Goal: Use online tool/utility: Utilize a website feature to perform a specific function

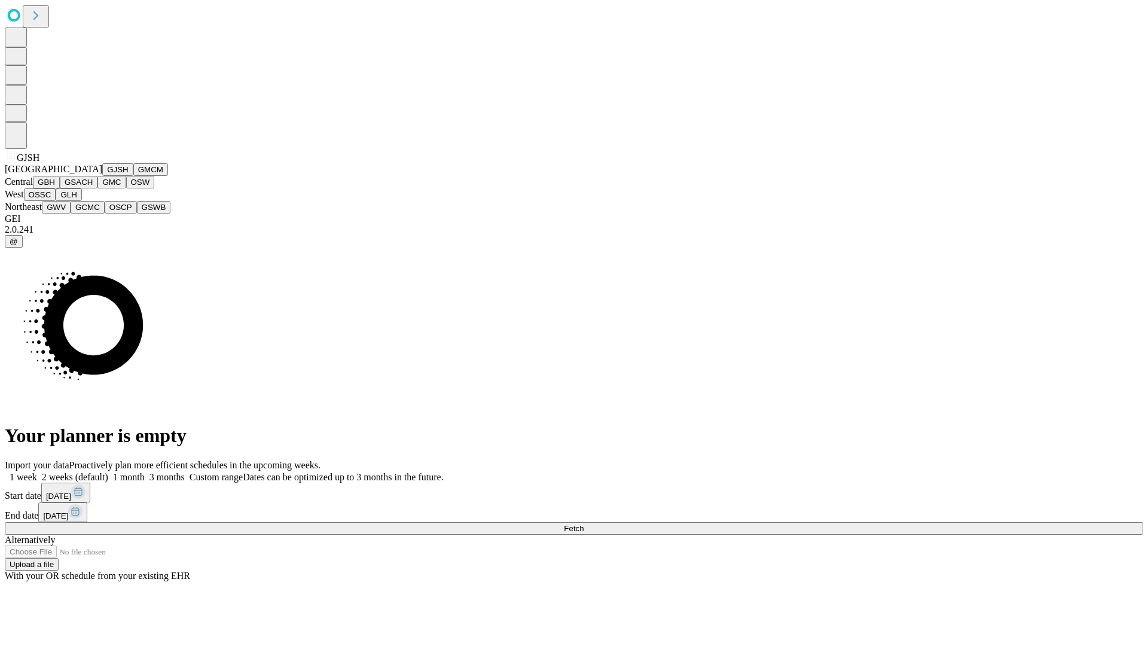
click at [102, 176] on button "GJSH" at bounding box center [117, 169] width 31 height 13
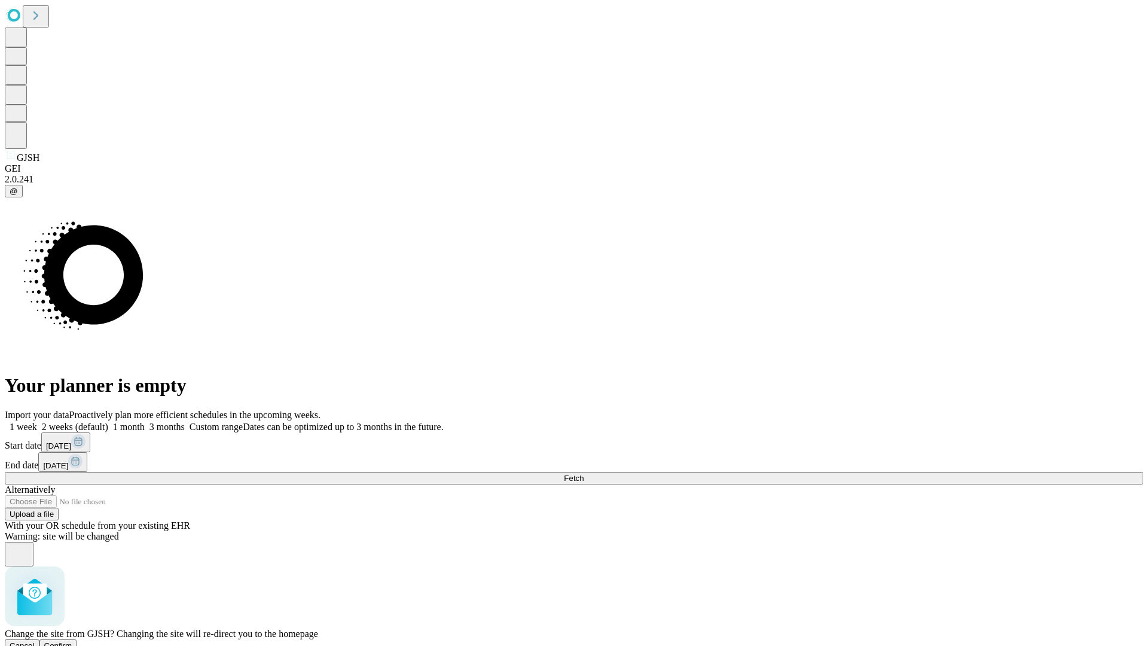
click at [72, 641] on span "Confirm" at bounding box center [58, 645] width 28 height 9
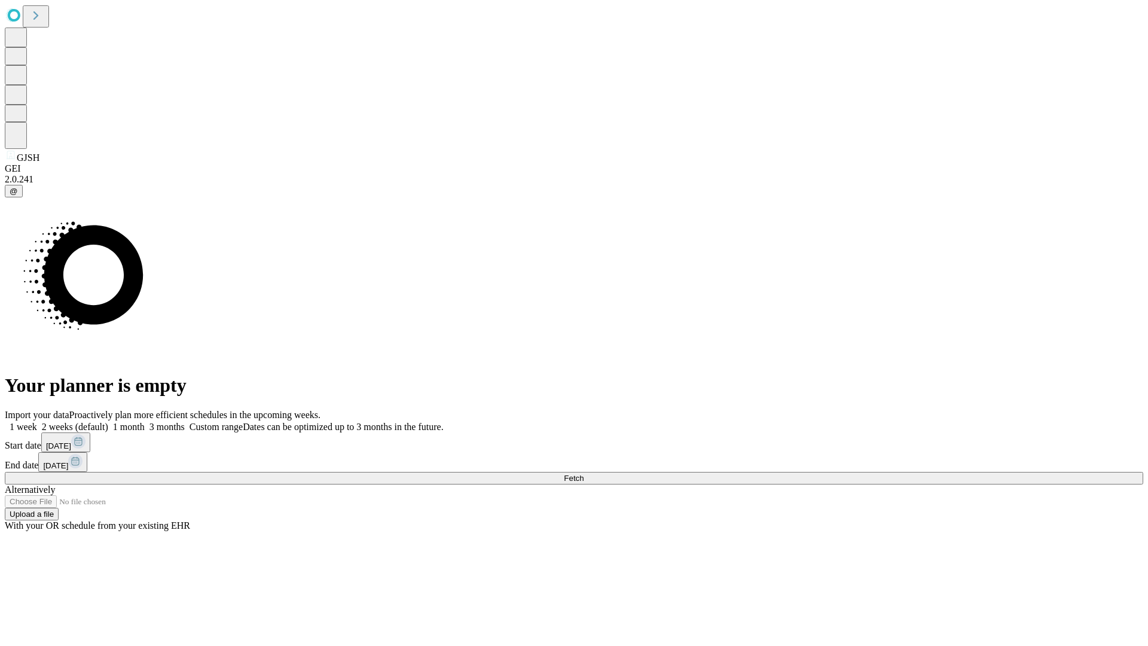
click at [37, 421] on label "1 week" at bounding box center [21, 426] width 32 height 10
click at [583, 473] on span "Fetch" at bounding box center [574, 477] width 20 height 9
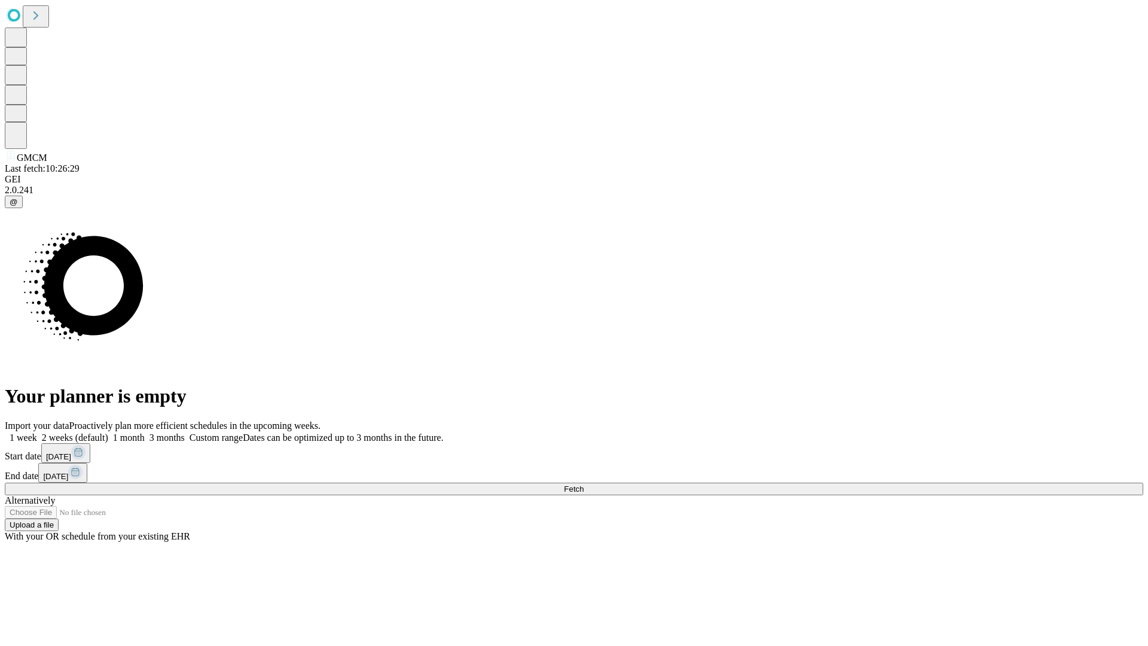
click at [37, 432] on label "1 week" at bounding box center [21, 437] width 32 height 10
click at [583, 484] on span "Fetch" at bounding box center [574, 488] width 20 height 9
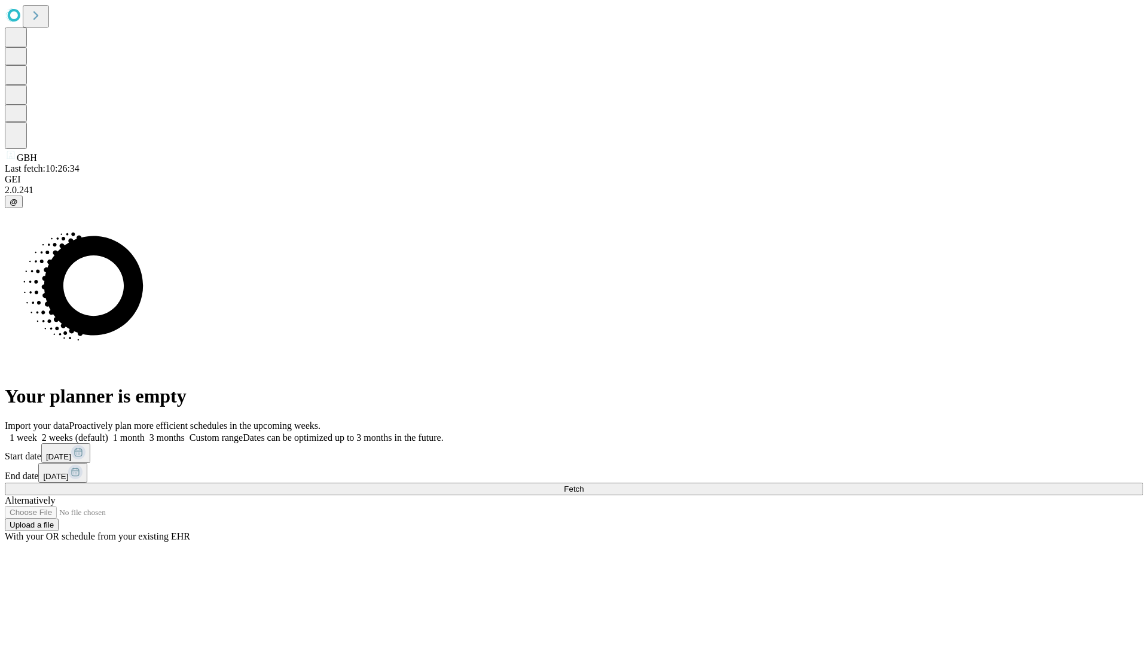
click at [37, 432] on label "1 week" at bounding box center [21, 437] width 32 height 10
click at [583, 484] on span "Fetch" at bounding box center [574, 488] width 20 height 9
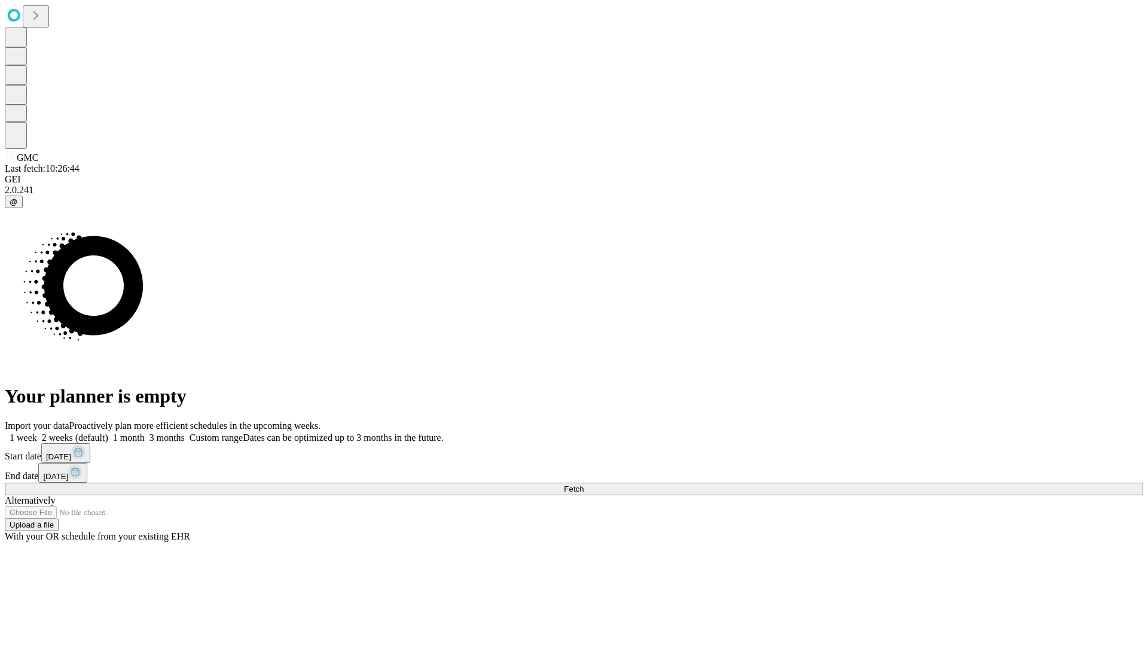
click at [37, 432] on label "1 week" at bounding box center [21, 437] width 32 height 10
click at [583, 484] on span "Fetch" at bounding box center [574, 488] width 20 height 9
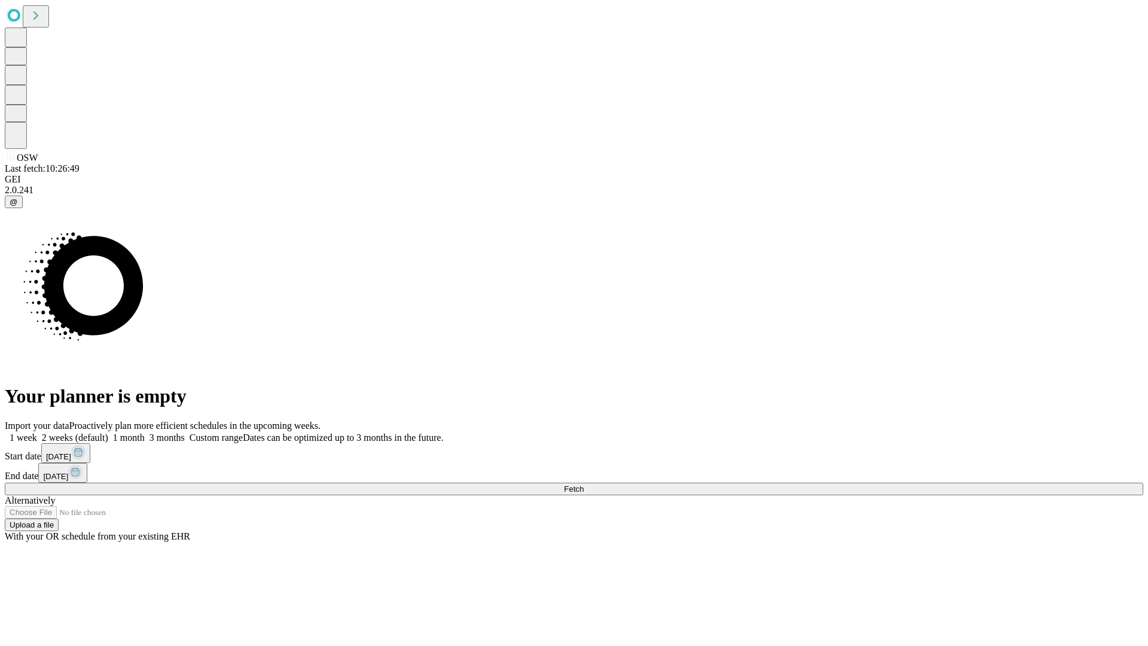
click at [37, 432] on label "1 week" at bounding box center [21, 437] width 32 height 10
click at [583, 484] on span "Fetch" at bounding box center [574, 488] width 20 height 9
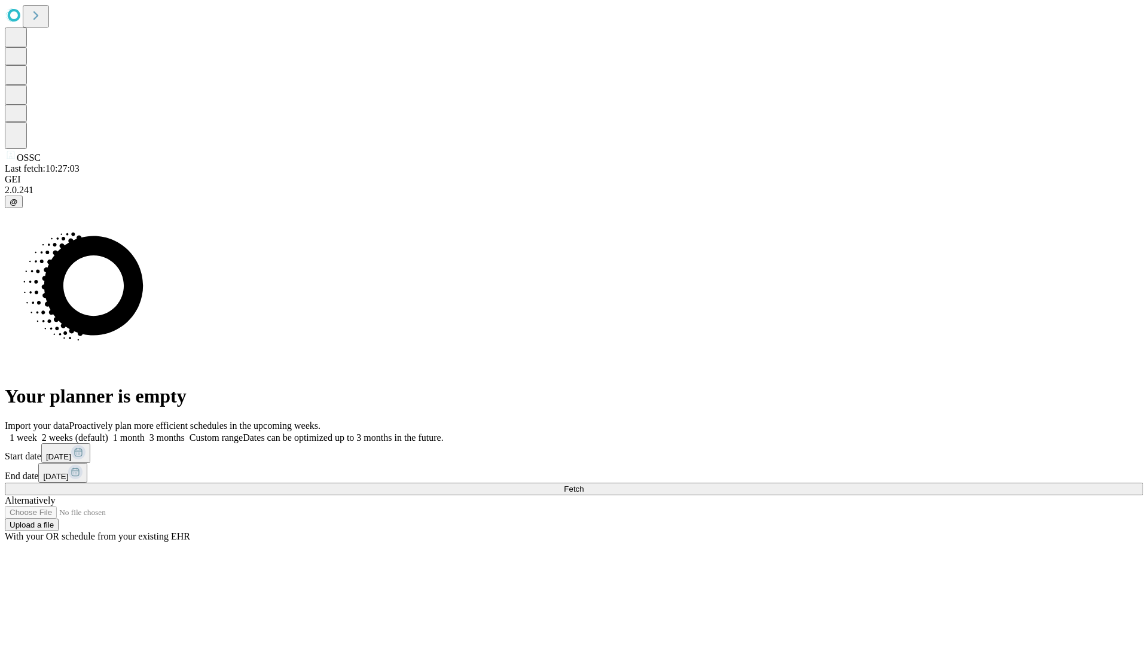
click at [37, 432] on label "1 week" at bounding box center [21, 437] width 32 height 10
click at [583, 484] on span "Fetch" at bounding box center [574, 488] width 20 height 9
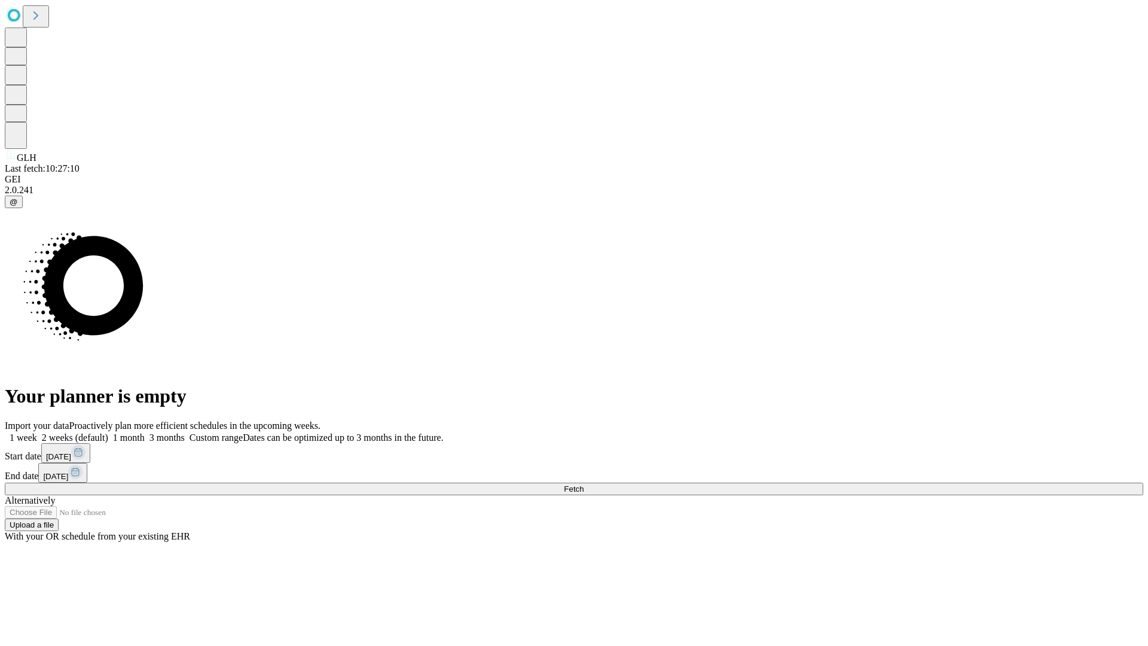
click at [37, 432] on label "1 week" at bounding box center [21, 437] width 32 height 10
click at [583, 484] on span "Fetch" at bounding box center [574, 488] width 20 height 9
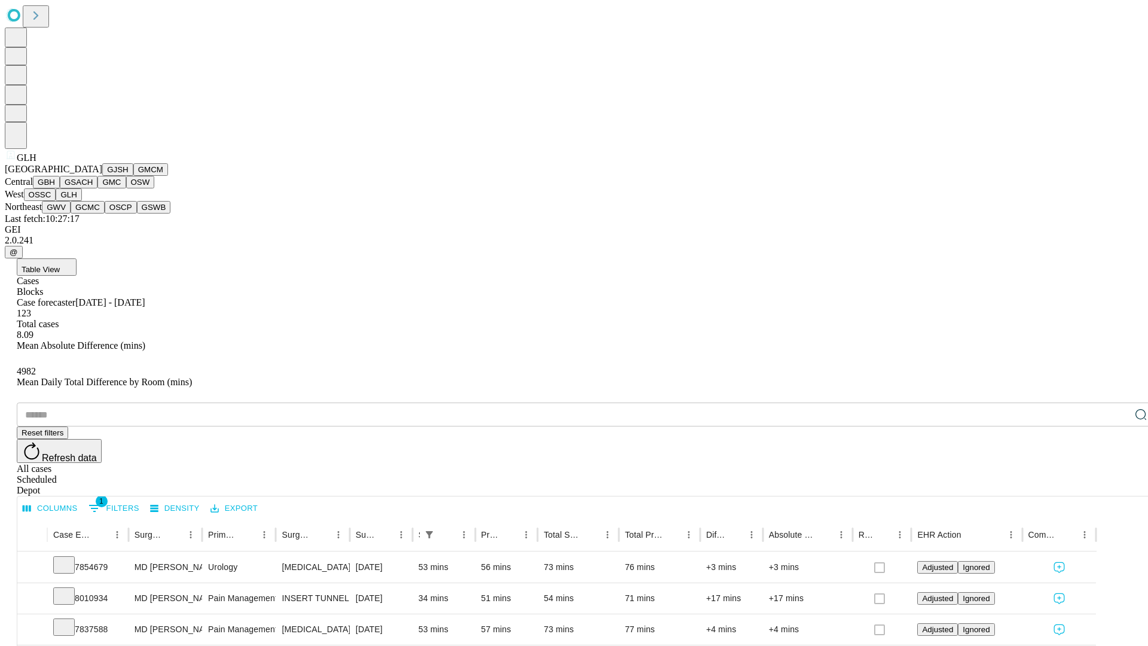
click at [71, 213] on button "GWV" at bounding box center [56, 207] width 29 height 13
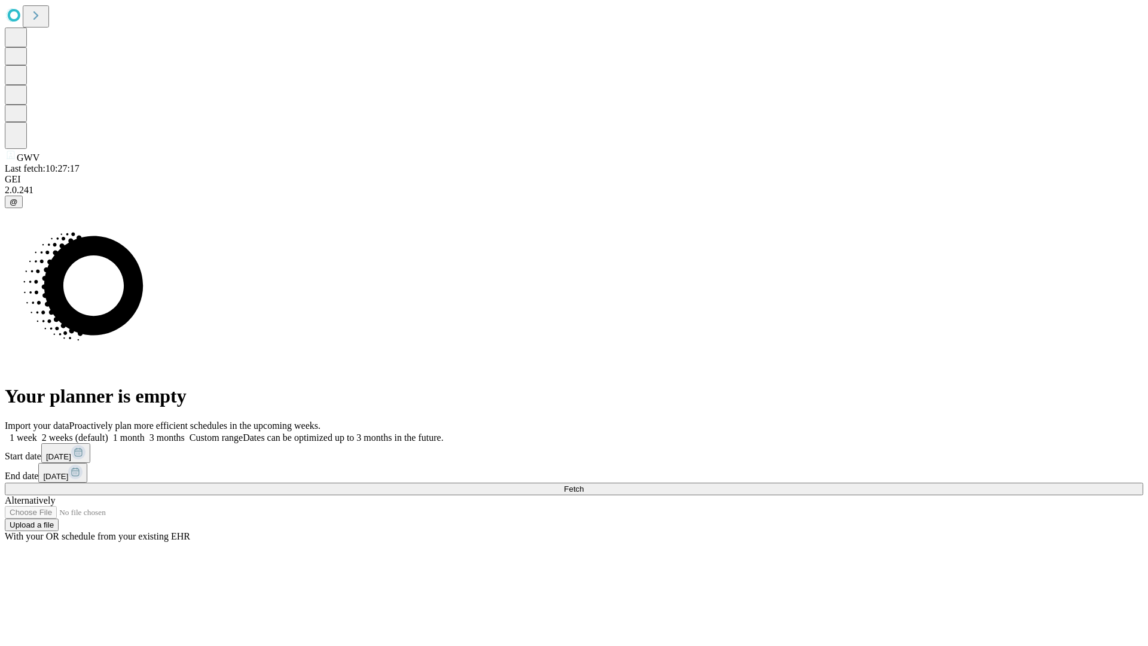
click at [37, 432] on label "1 week" at bounding box center [21, 437] width 32 height 10
click at [583, 484] on span "Fetch" at bounding box center [574, 488] width 20 height 9
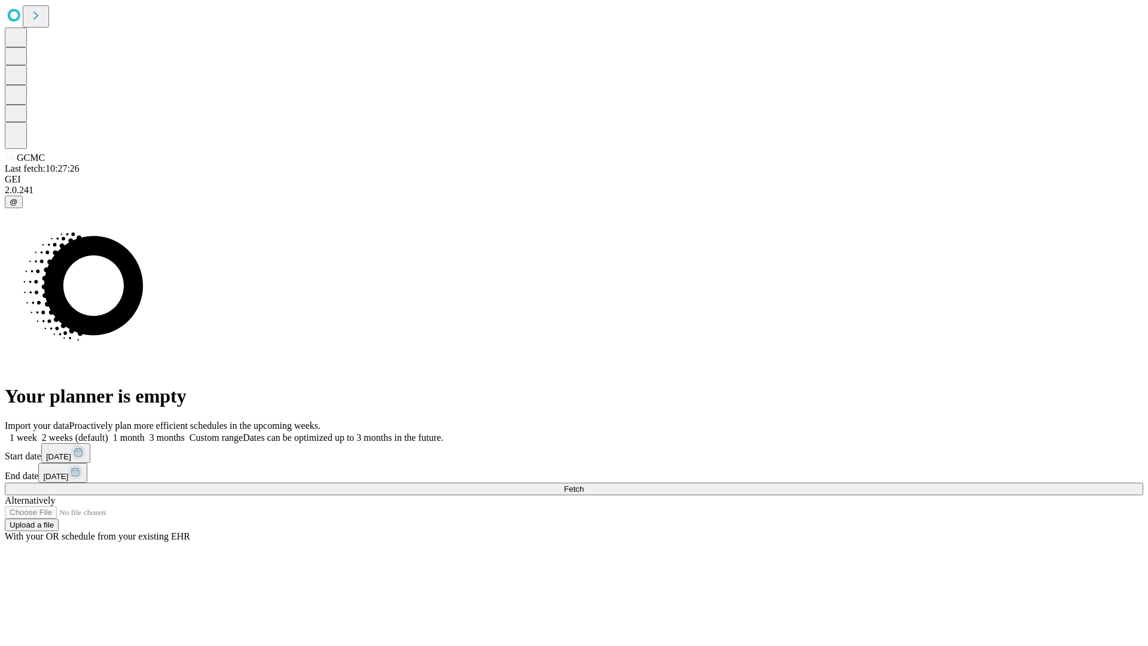
click at [37, 432] on label "1 week" at bounding box center [21, 437] width 32 height 10
click at [583, 484] on span "Fetch" at bounding box center [574, 488] width 20 height 9
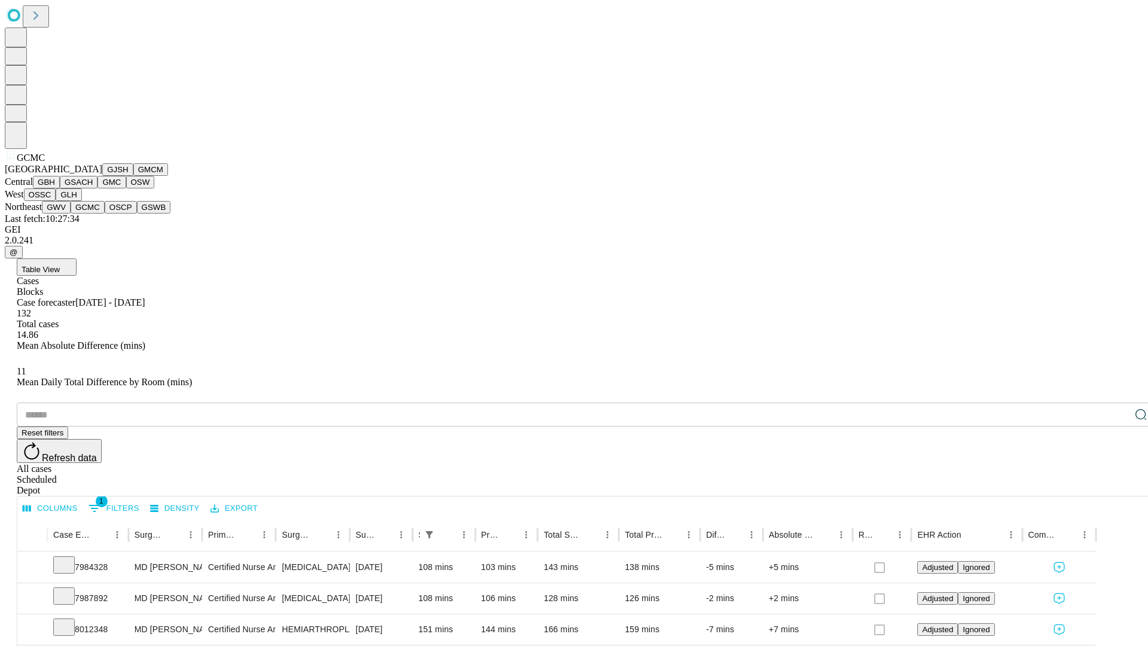
click at [105, 213] on button "OSCP" at bounding box center [121, 207] width 32 height 13
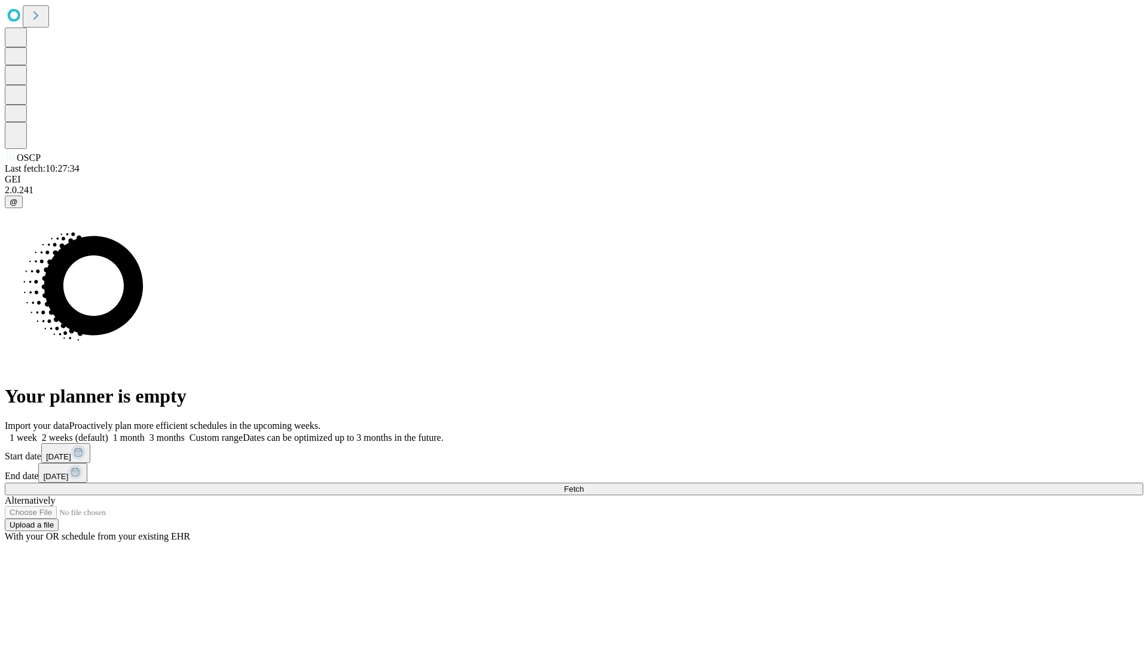
click at [583, 484] on span "Fetch" at bounding box center [574, 488] width 20 height 9
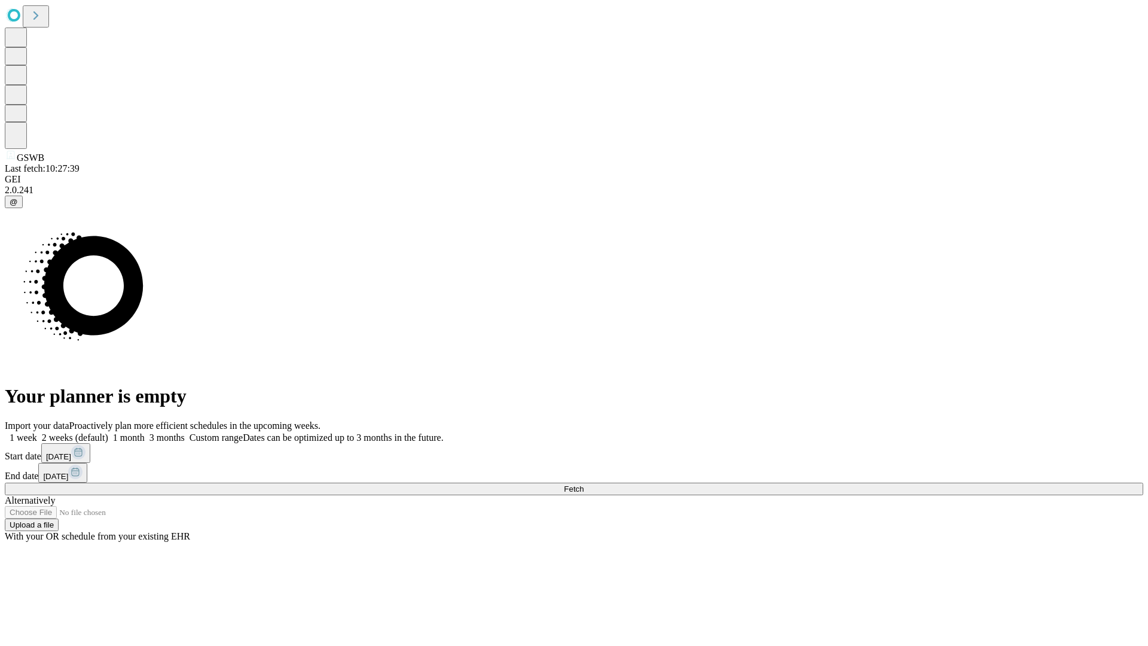
click at [37, 432] on label "1 week" at bounding box center [21, 437] width 32 height 10
click at [583, 484] on span "Fetch" at bounding box center [574, 488] width 20 height 9
